Goal: Obtain resource: Obtain resource

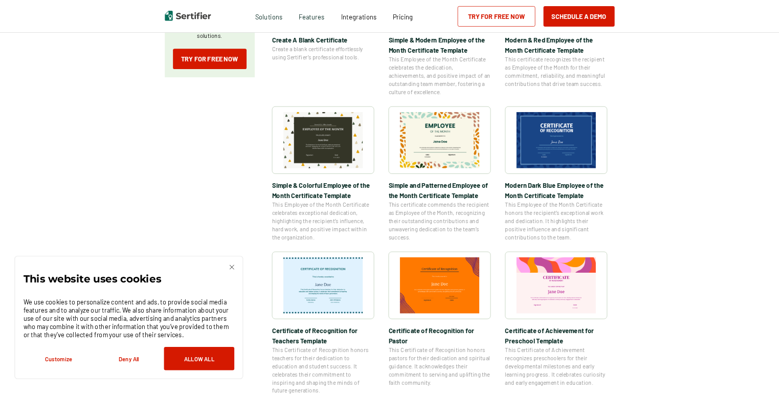
scroll to position [307, 0]
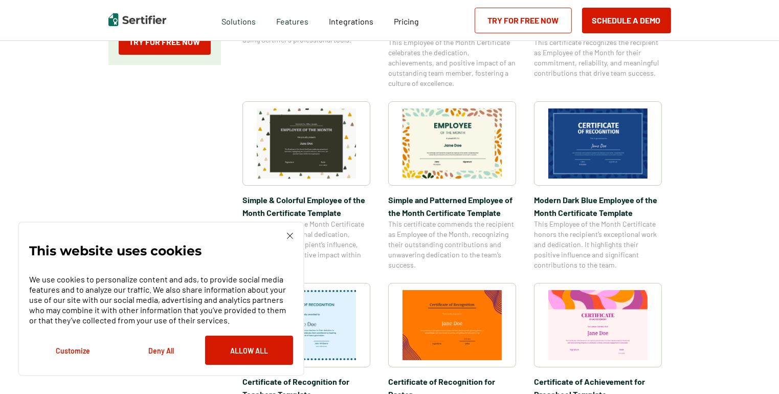
click at [284, 236] on div "This website uses cookies We use cookies to personalize content and ads, to pro…" at bounding box center [161, 299] width 264 height 132
click at [292, 236] on img at bounding box center [290, 236] width 6 height 6
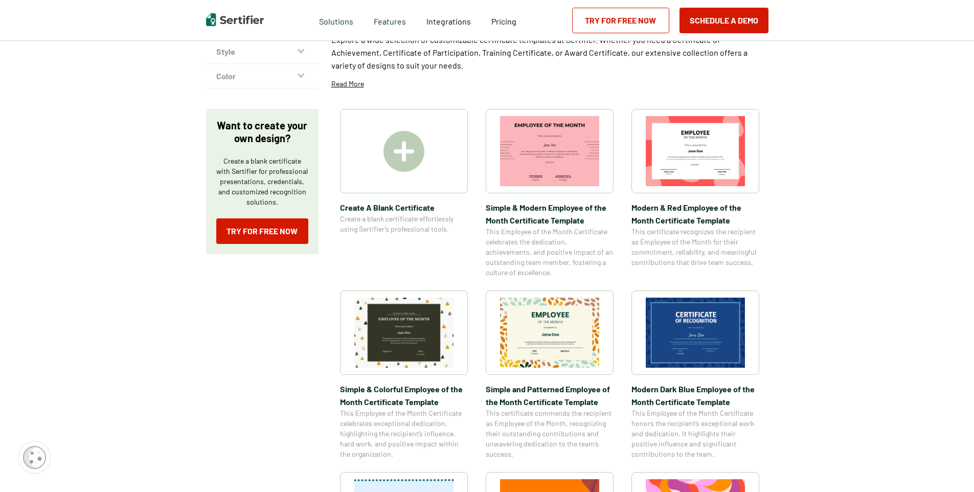
scroll to position [0, 0]
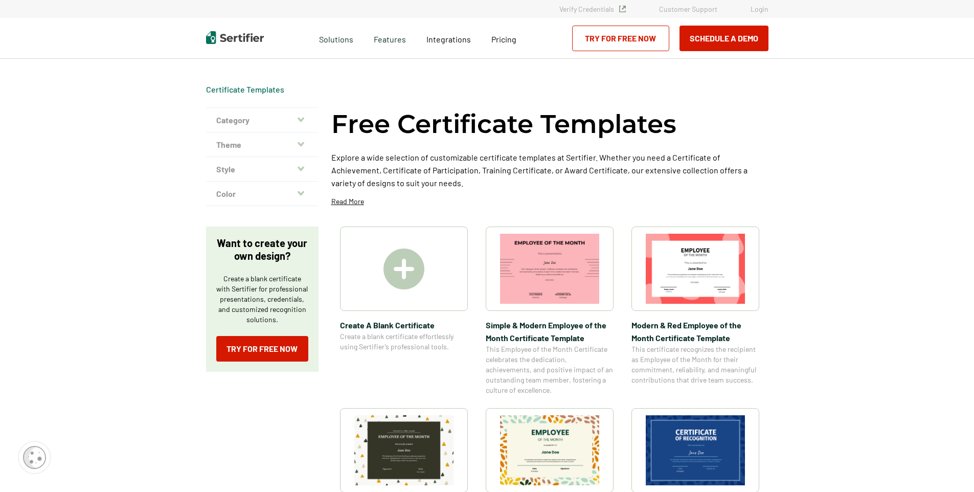
click at [369, 272] on div at bounding box center [404, 269] width 128 height 84
click at [289, 125] on button "Category" at bounding box center [262, 120] width 112 height 25
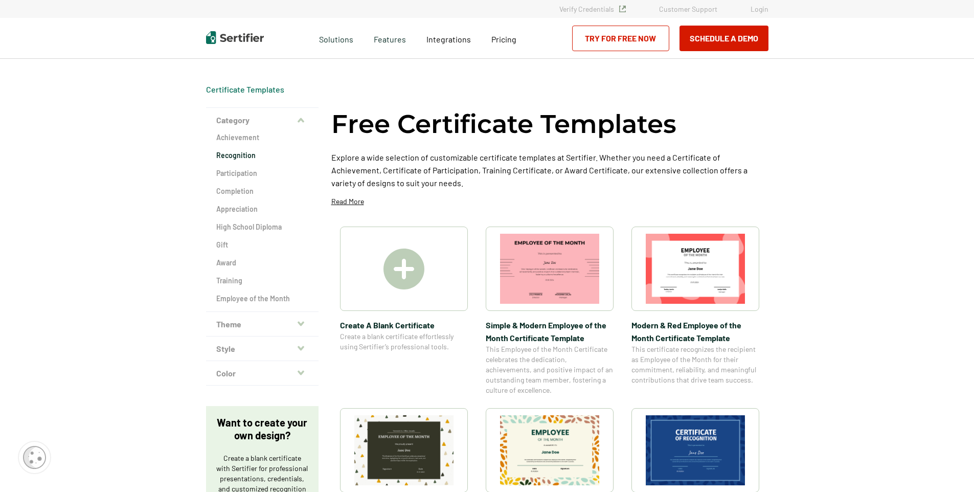
click at [249, 156] on h2 "Recognition" at bounding box center [262, 155] width 92 height 10
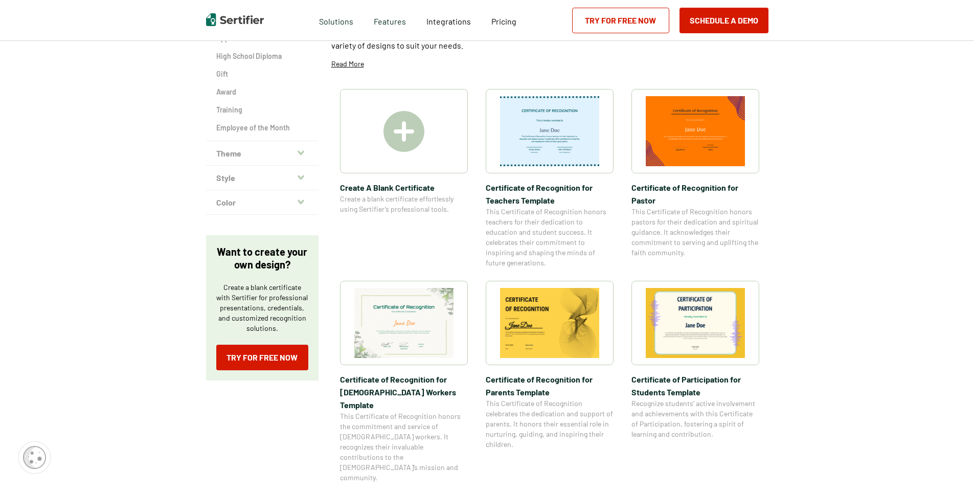
scroll to position [256, 0]
